Goal: Task Accomplishment & Management: Use online tool/utility

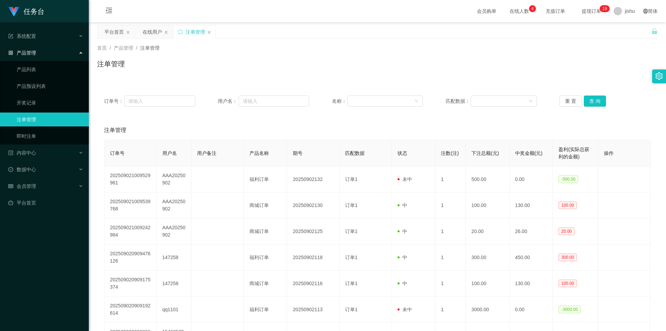
scroll to position [150, 0]
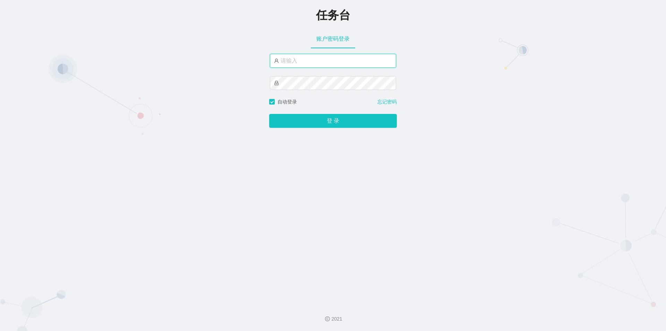
drag, startPoint x: 0, startPoint y: 0, endPoint x: 321, endPoint y: 59, distance: 326.3
click at [320, 59] on input "text" at bounding box center [333, 61] width 126 height 14
type input "jishu"
click at [269, 114] on button "登 录" at bounding box center [333, 121] width 128 height 14
click at [228, 85] on div "任务台 账户密码登录 jishu 自动登录 忘记密码 登 录" at bounding box center [333, 149] width 666 height 298
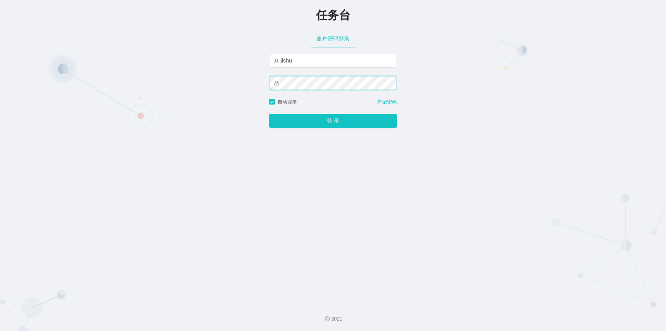
click at [269, 114] on button "登 录" at bounding box center [333, 121] width 128 height 14
